Goal: Transaction & Acquisition: Purchase product/service

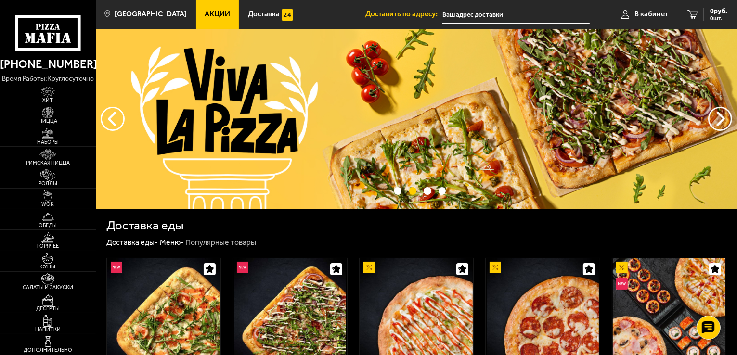
click at [481, 15] on input "text" at bounding box center [515, 15] width 147 height 18
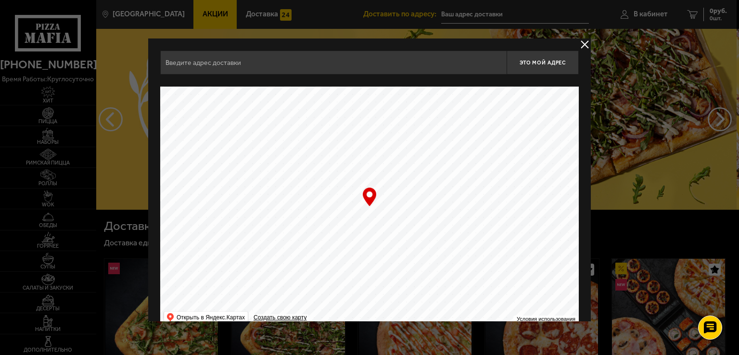
type input "[STREET_ADDRESS]"
click at [481, 15] on div at bounding box center [369, 177] width 739 height 355
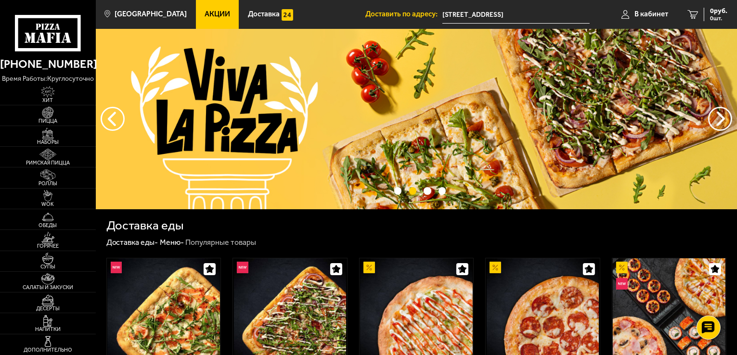
click at [534, 13] on input "[STREET_ADDRESS]" at bounding box center [515, 15] width 147 height 18
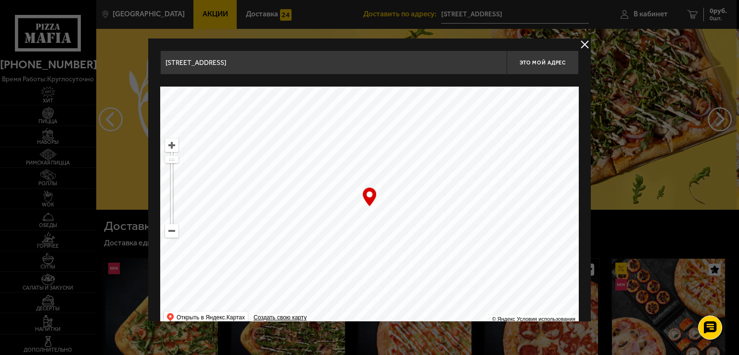
click at [431, 65] on input "[STREET_ADDRESS]" at bounding box center [333, 63] width 347 height 24
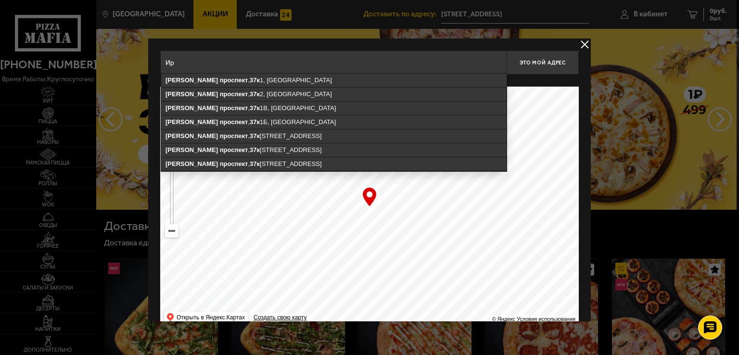
type input "[PERSON_NAME]"
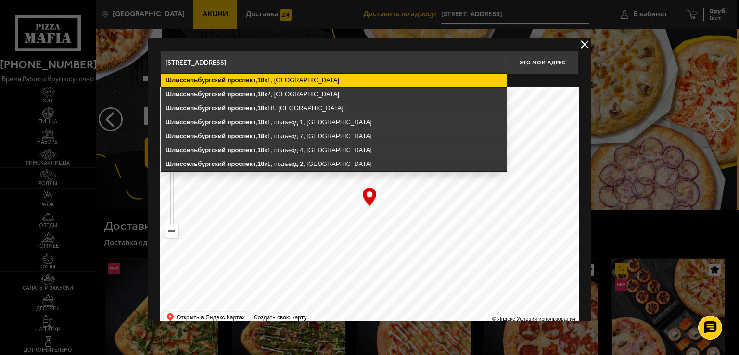
click at [314, 80] on ymaps "[STREET_ADDRESS]" at bounding box center [334, 80] width 346 height 13
type input "[STREET_ADDRESS]"
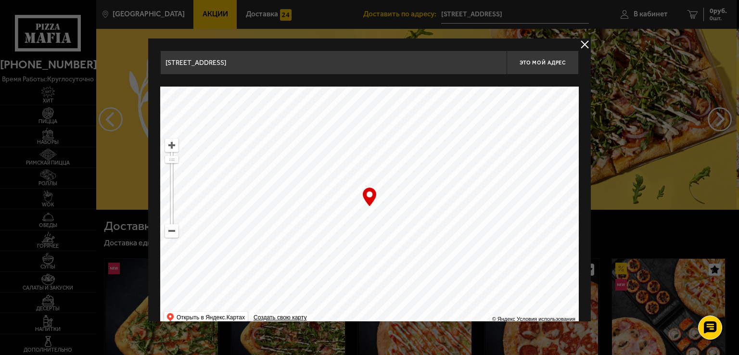
click at [368, 204] on div "… © Яндекс Условия использования Открыть в Яндекс.Картах Создать свою карту" at bounding box center [369, 207] width 419 height 241
click at [368, 201] on div "… © Яндекс Условия использования Открыть в Яндекс.Картах Создать свою карту" at bounding box center [369, 207] width 419 height 241
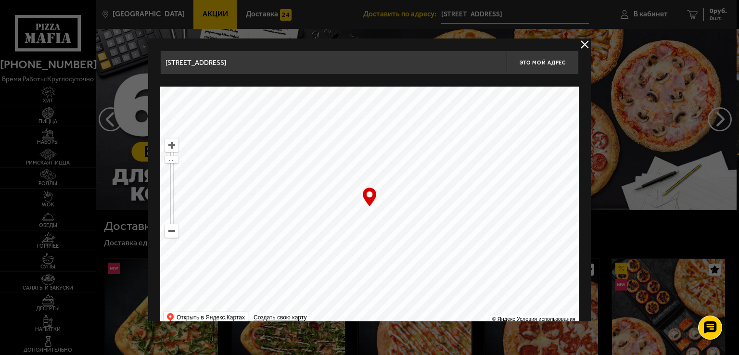
click at [583, 45] on button "delivery type" at bounding box center [585, 45] width 12 height 12
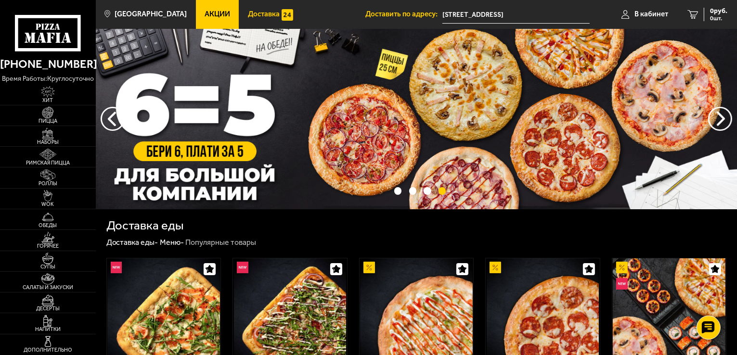
click at [254, 16] on span "Доставка" at bounding box center [264, 14] width 32 height 7
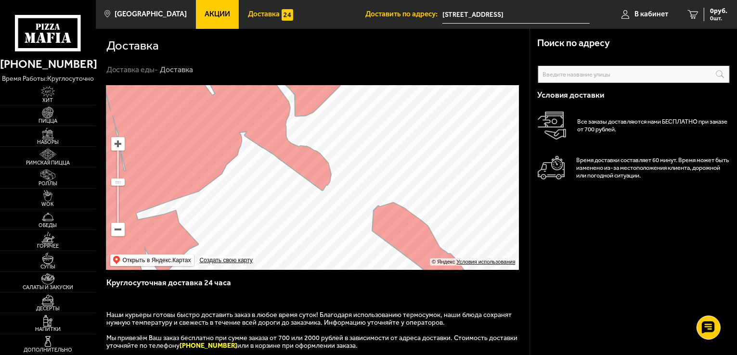
drag, startPoint x: 242, startPoint y: 197, endPoint x: 396, endPoint y: 133, distance: 166.8
click at [396, 133] on ymaps at bounding box center [312, 177] width 413 height 185
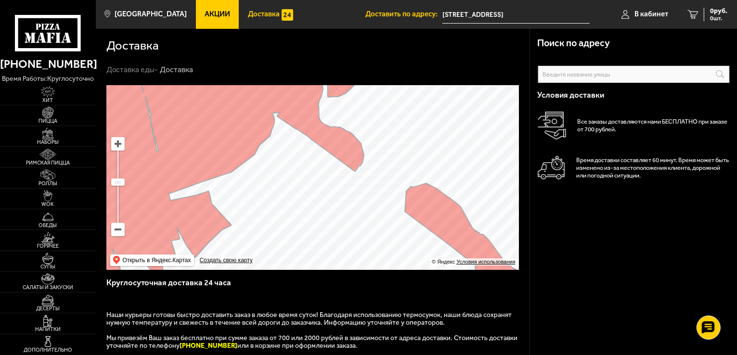
drag, startPoint x: 343, startPoint y: 232, endPoint x: 376, endPoint y: 212, distance: 38.0
click at [376, 212] on ymaps at bounding box center [312, 177] width 413 height 185
click at [618, 69] on input "text" at bounding box center [634, 74] width 192 height 18
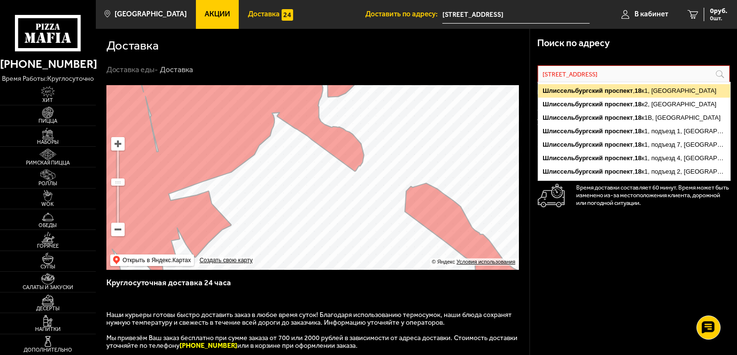
click at [666, 88] on ymaps "[STREET_ADDRESS]" at bounding box center [634, 90] width 192 height 13
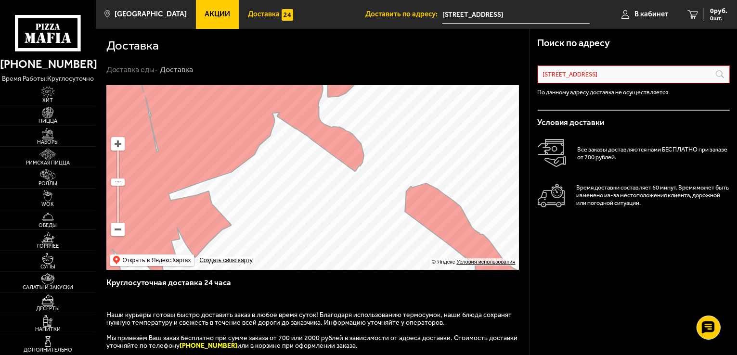
click at [657, 77] on input "[STREET_ADDRESS]" at bounding box center [634, 74] width 192 height 18
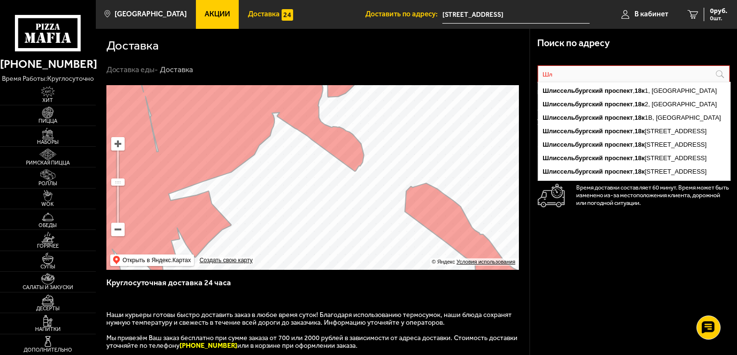
type input "Ш"
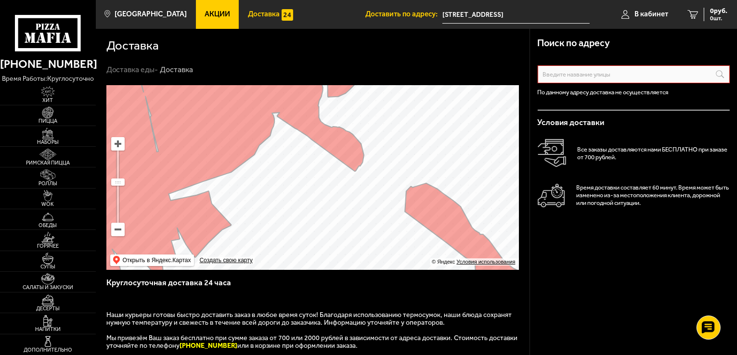
click at [47, 26] on use at bounding box center [47, 27] width 4 height 6
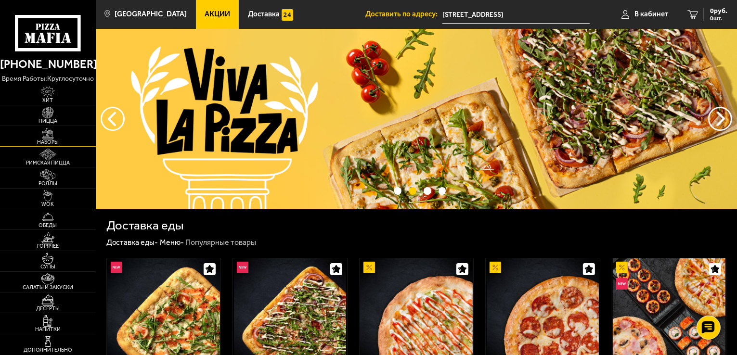
click at [46, 135] on img at bounding box center [47, 134] width 29 height 12
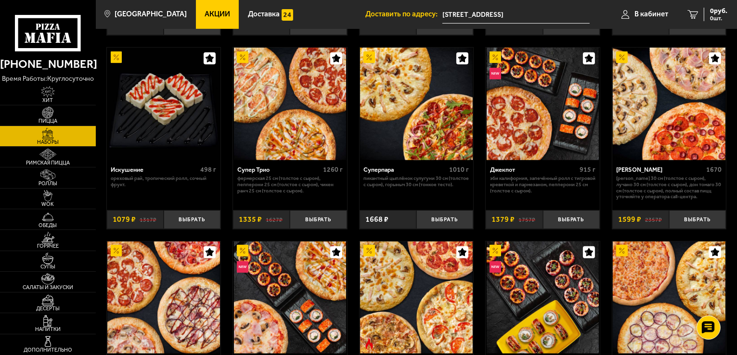
scroll to position [385, 0]
